Goal: Information Seeking & Learning: Learn about a topic

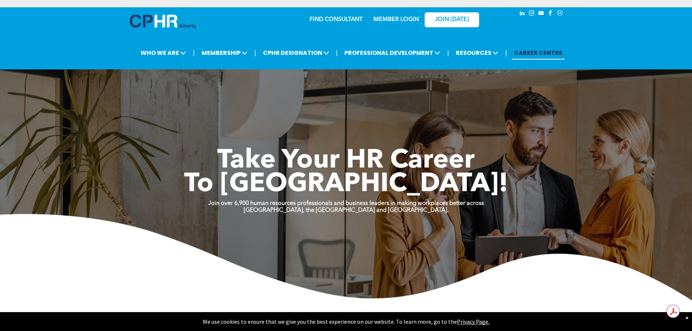
click at [404, 19] on link "MEMBER LOGIN" at bounding box center [396, 20] width 45 height 6
click at [402, 20] on link "MEMBER LOGIN" at bounding box center [396, 20] width 45 height 6
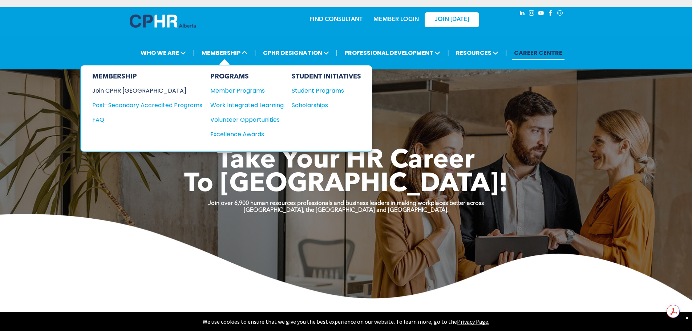
click at [135, 92] on div "Join CPHR [GEOGRAPHIC_DATA]" at bounding box center [141, 90] width 99 height 9
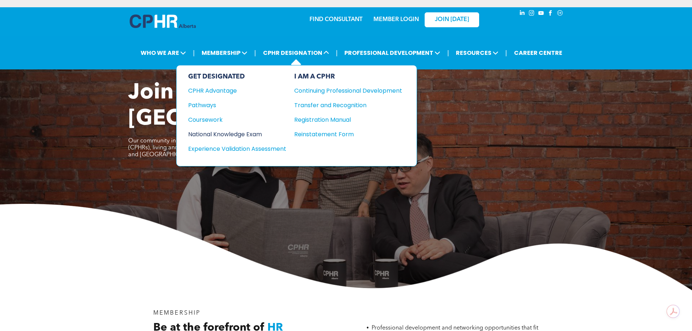
click at [213, 135] on div "National Knowledge Exam" at bounding box center [232, 134] width 88 height 9
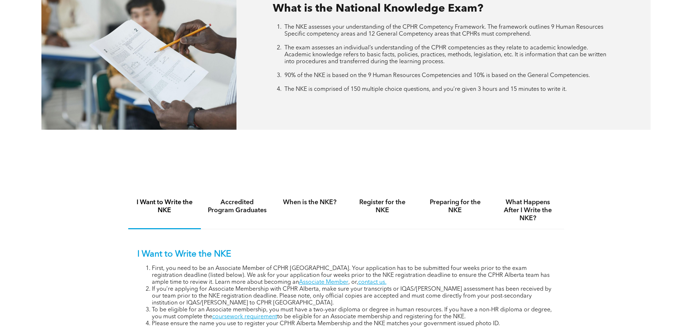
scroll to position [363, 0]
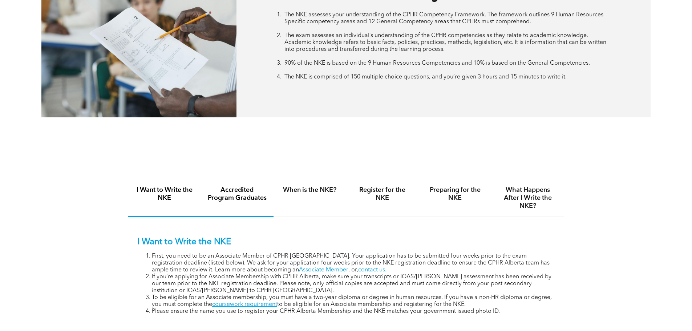
click at [228, 192] on h4 "Accredited Program Graduates" at bounding box center [238, 194] width 60 height 16
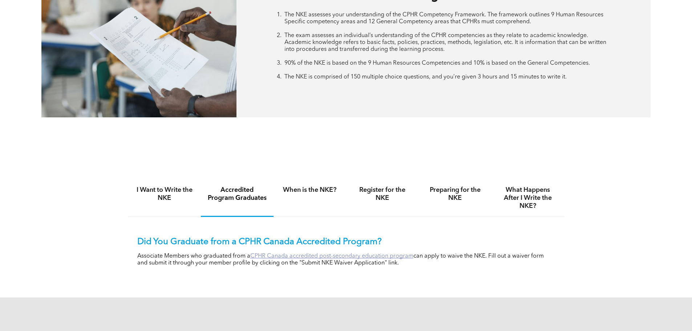
click at [325, 255] on link "CPHR Canada accredited post-secondary education program" at bounding box center [331, 256] width 163 height 6
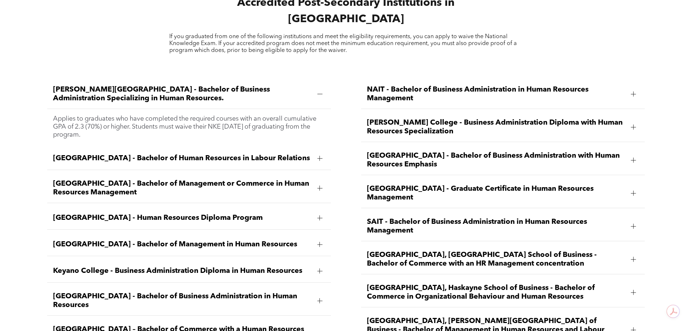
scroll to position [1054, 0]
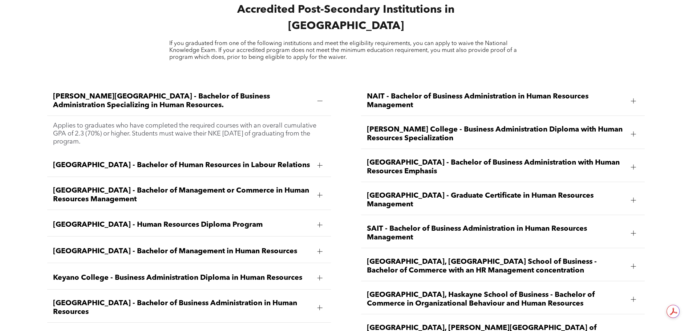
click at [632, 132] on div at bounding box center [633, 134] width 5 height 5
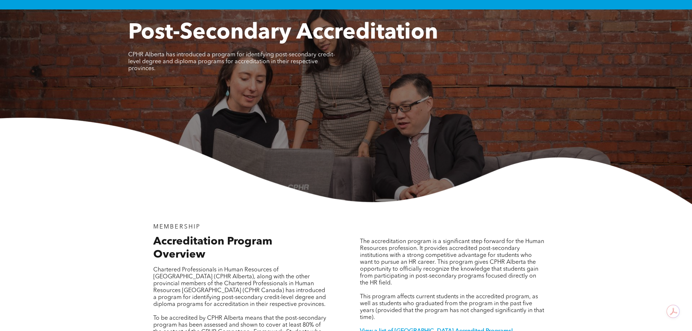
scroll to position [28, 0]
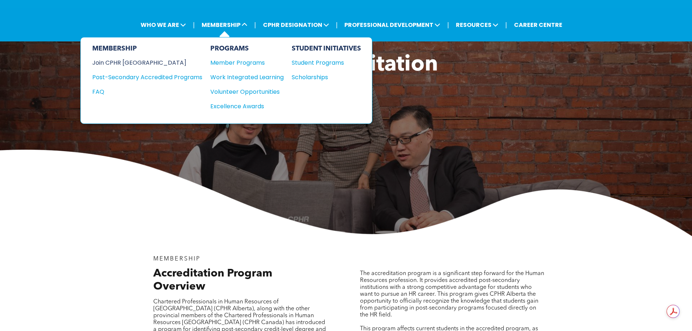
click at [140, 61] on div "Join CPHR [GEOGRAPHIC_DATA]" at bounding box center [141, 62] width 99 height 9
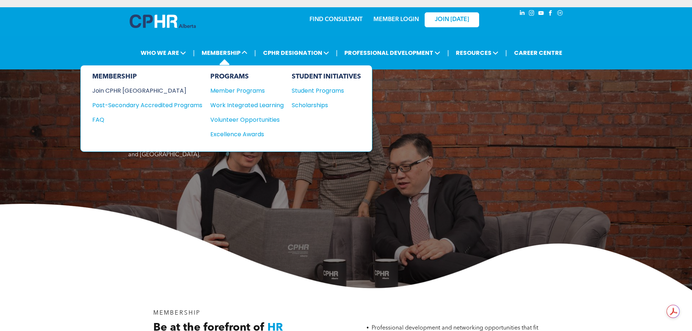
click at [135, 88] on div "Join CPHR [GEOGRAPHIC_DATA]" at bounding box center [141, 90] width 99 height 9
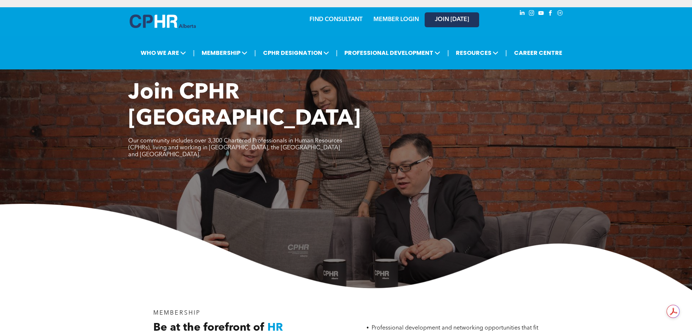
click at [449, 16] on link "JOIN [DATE]" at bounding box center [452, 19] width 55 height 15
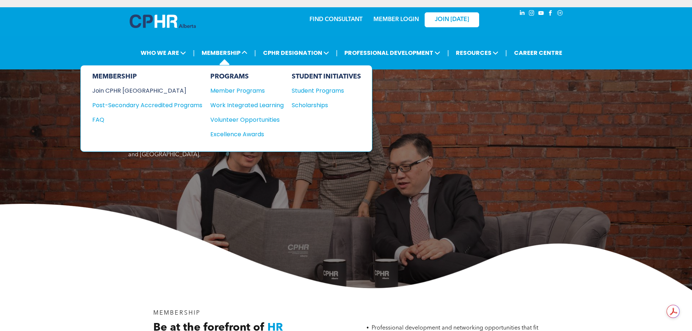
click at [137, 89] on div "Join CPHR [GEOGRAPHIC_DATA]" at bounding box center [141, 90] width 99 height 9
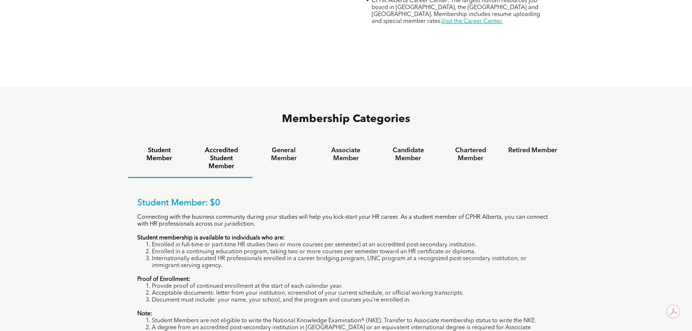
scroll to position [436, 0]
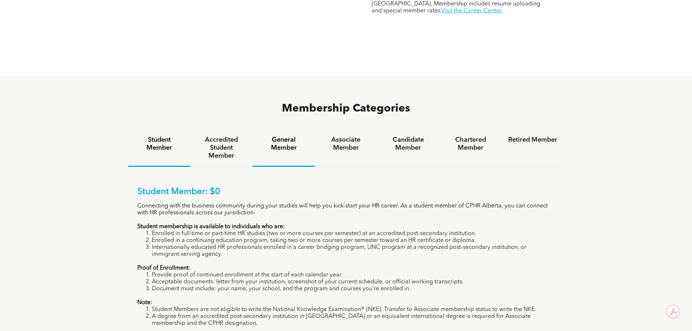
click at [291, 136] on h4 "General Member" at bounding box center [283, 144] width 49 height 16
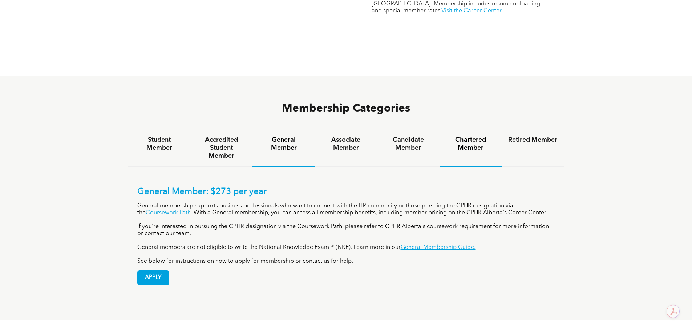
click at [465, 136] on h4 "Chartered Member" at bounding box center [470, 144] width 49 height 16
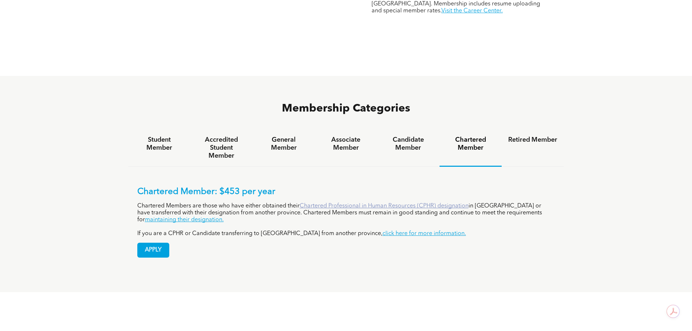
click at [411, 203] on link "Chartered Professional in Human Resources (CPHR) designation" at bounding box center [384, 206] width 169 height 6
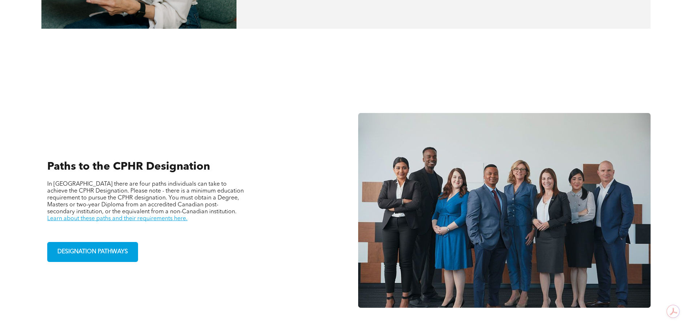
scroll to position [472, 0]
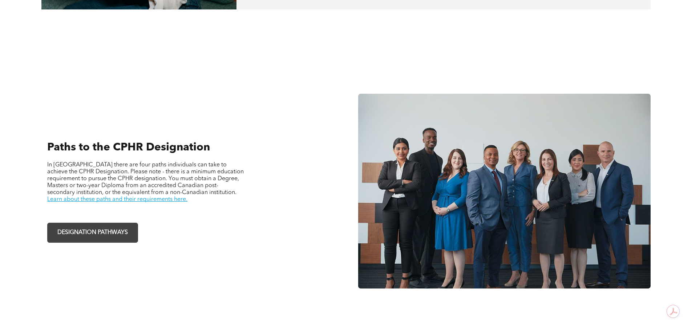
click at [96, 237] on span "DESIGNATION PATHWAYS" at bounding box center [93, 233] width 76 height 14
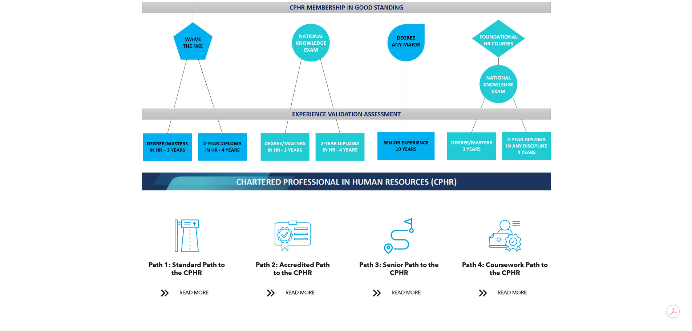
scroll to position [690, 0]
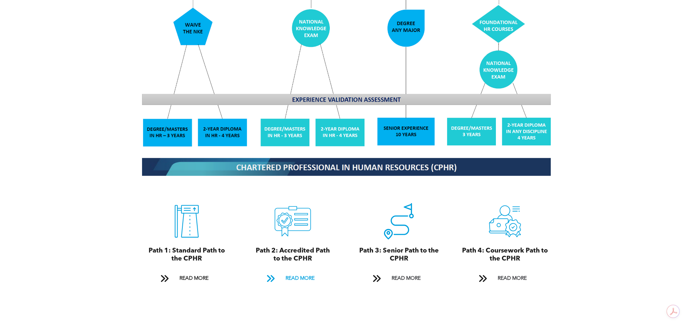
click at [299, 272] on span "READ MORE" at bounding box center [300, 278] width 34 height 13
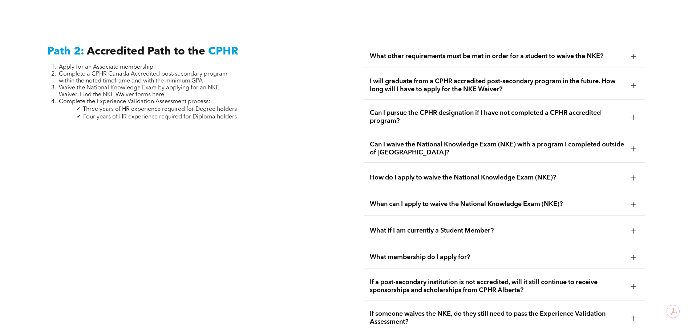
scroll to position [1188, 0]
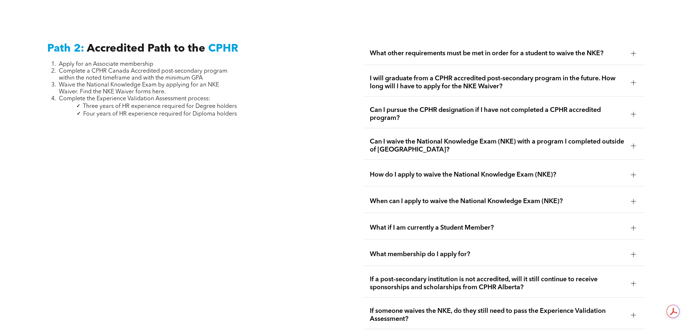
click at [613, 224] on span "What if I am currently a Student Member?" at bounding box center [497, 228] width 255 height 8
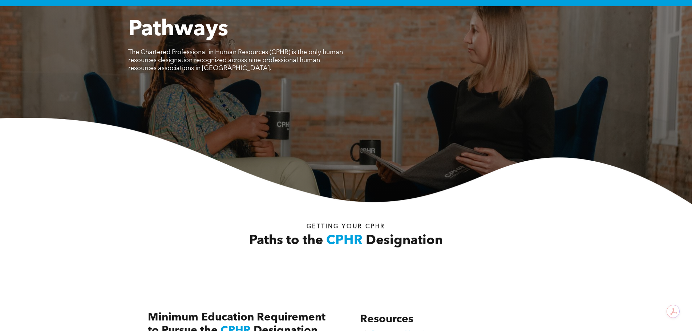
scroll to position [0, 0]
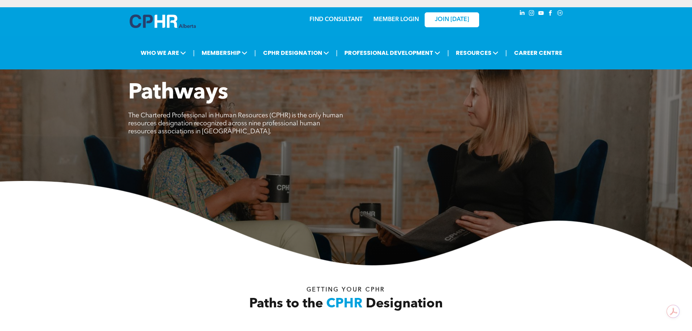
click at [399, 20] on link "MEMBER LOGIN" at bounding box center [396, 20] width 45 height 6
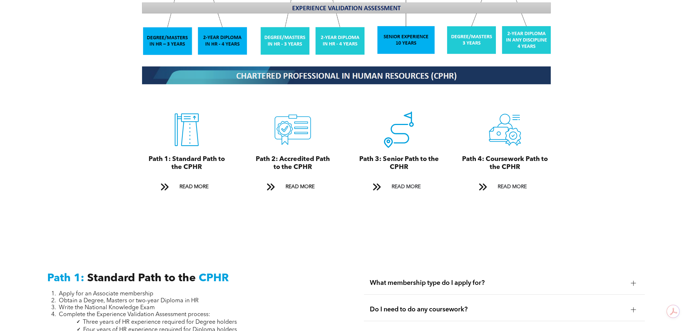
scroll to position [872, 0]
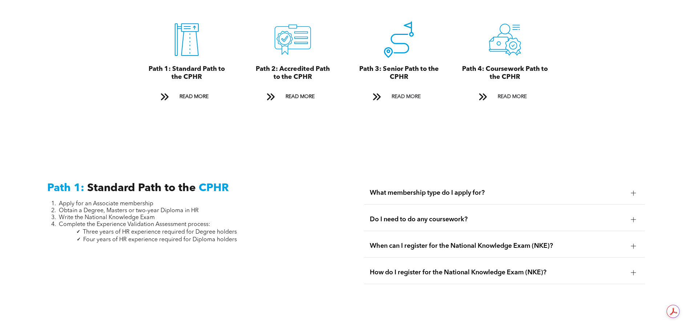
click at [636, 190] on div at bounding box center [633, 192] width 5 height 5
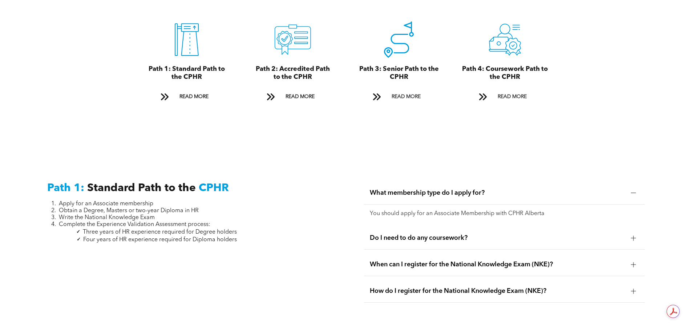
click at [631, 233] on div at bounding box center [633, 238] width 11 height 11
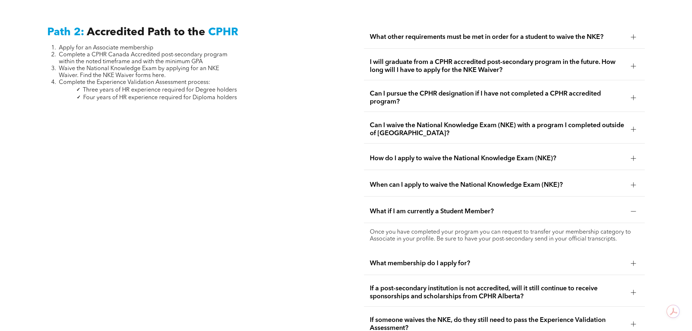
scroll to position [1236, 0]
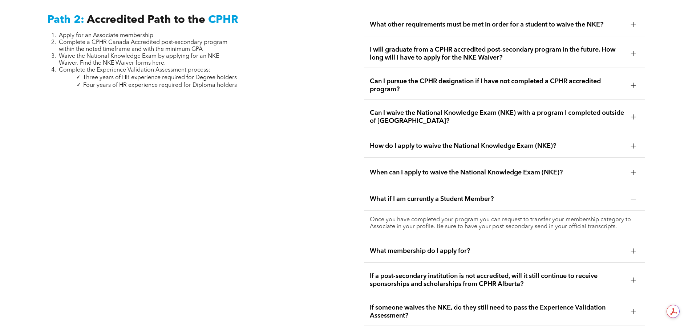
click at [636, 249] on div at bounding box center [633, 251] width 5 height 5
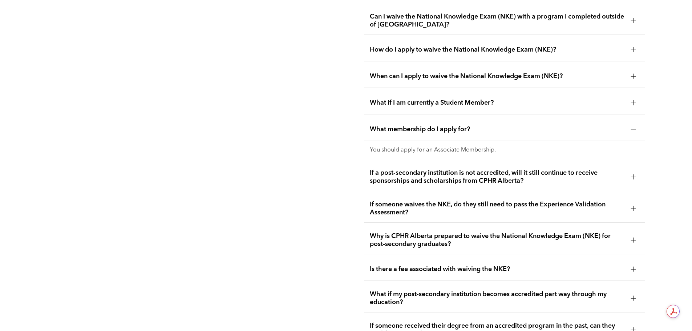
scroll to position [1345, 0]
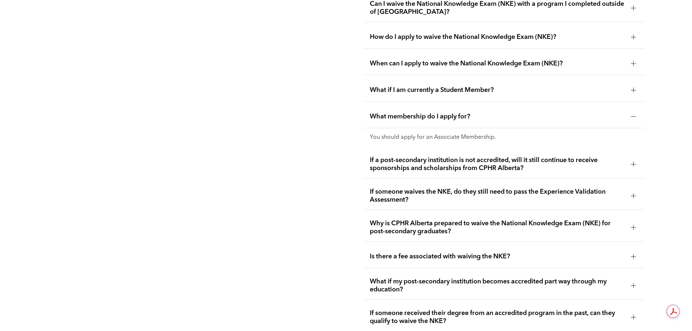
click at [635, 251] on div at bounding box center [633, 256] width 11 height 11
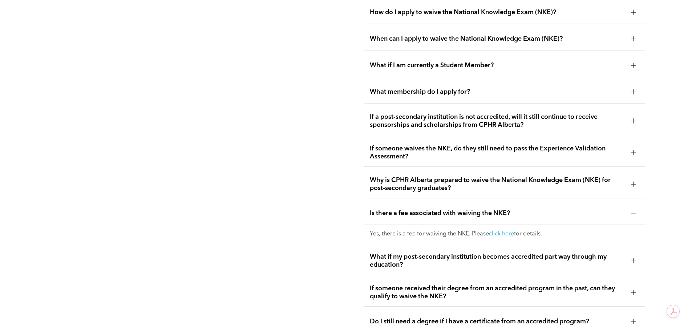
scroll to position [1381, 0]
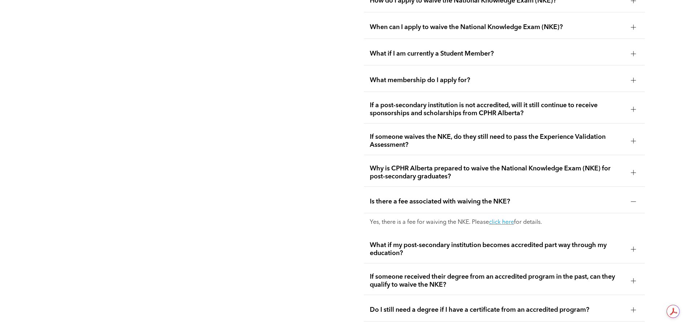
click at [635, 278] on div at bounding box center [633, 280] width 5 height 5
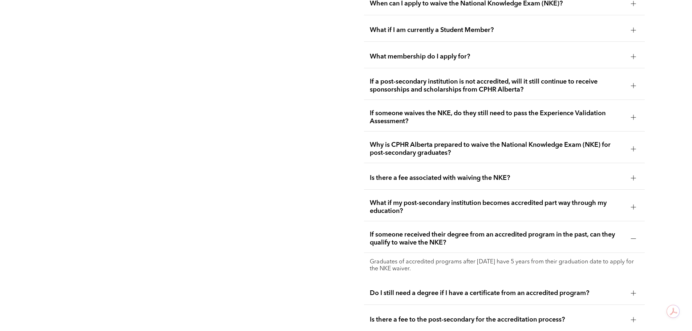
scroll to position [1417, 0]
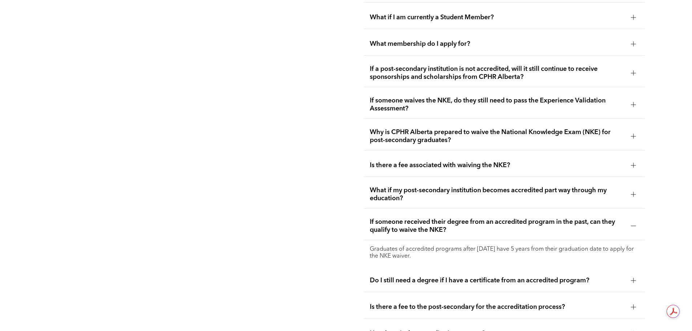
click at [633, 278] on div at bounding box center [633, 280] width 0 height 5
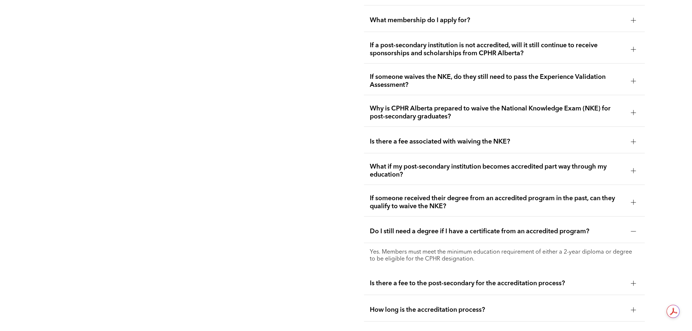
scroll to position [1454, 0]
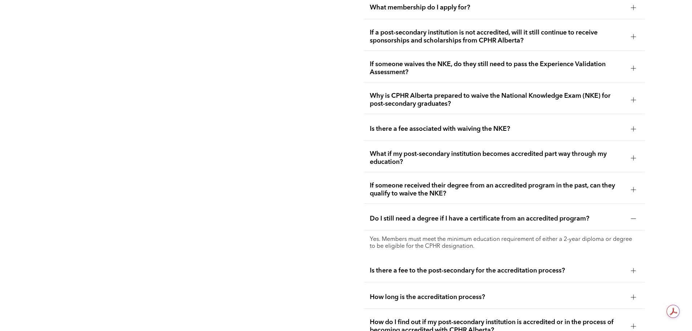
click at [633, 265] on div at bounding box center [633, 270] width 11 height 11
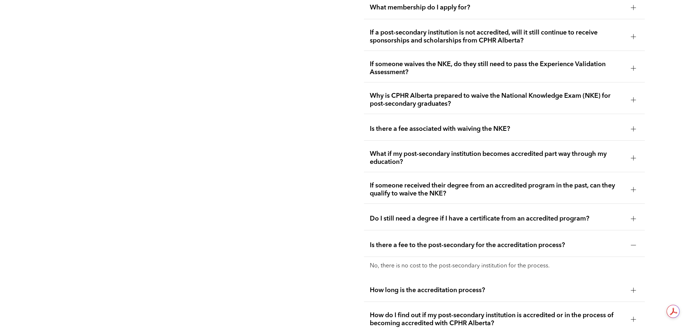
click at [635, 288] on div at bounding box center [633, 290] width 5 height 5
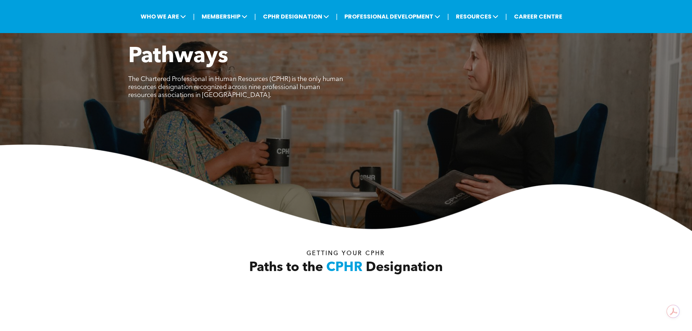
scroll to position [0, 0]
